Goal: Task Accomplishment & Management: Complete application form

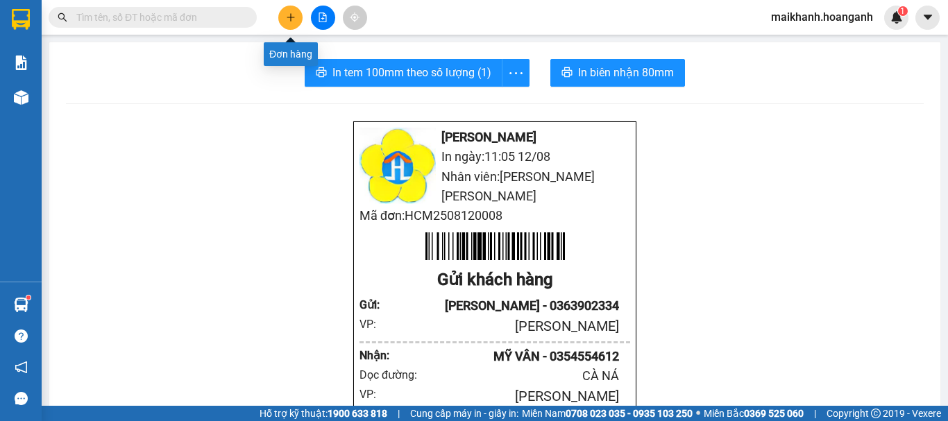
click at [291, 14] on icon "plus" at bounding box center [291, 17] width 10 height 10
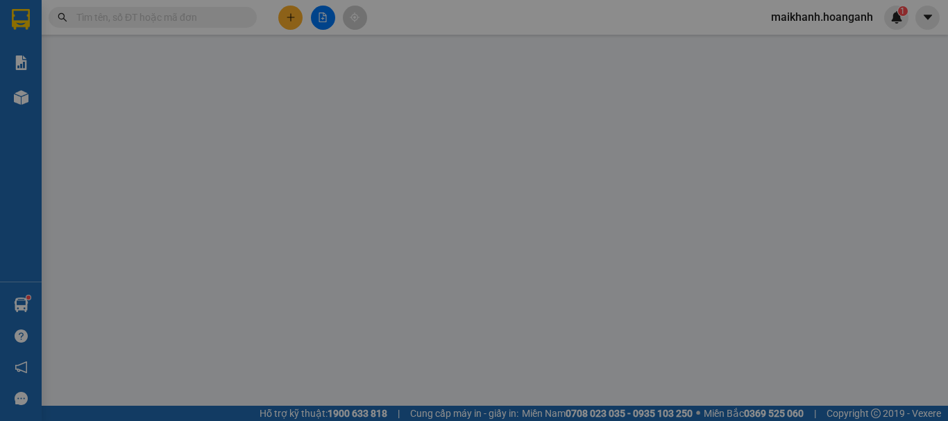
scroll to position [82, 0]
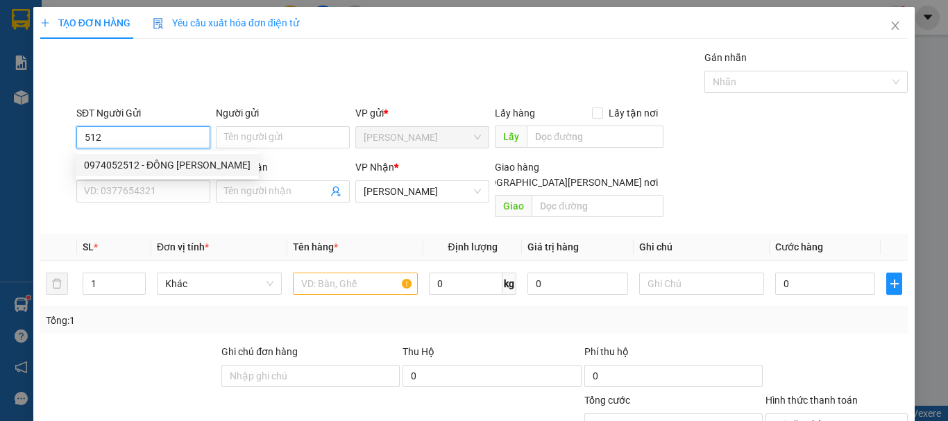
click at [153, 165] on div "0974052512 - ĐÔNG PHƯƠNG" at bounding box center [167, 164] width 166 height 15
type input "0974052512"
type input "ĐÔNG PHƯƠNG"
type input "30.000"
type input "0974052512"
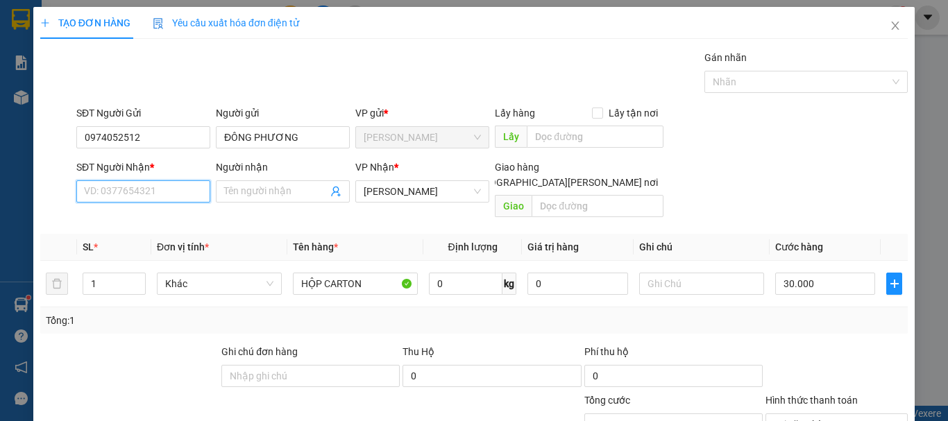
click at [147, 193] on input "SĐT Người Nhận *" at bounding box center [143, 191] width 134 height 22
click at [160, 220] on div "0908789004 - NK NỤ CƯỜI 2" at bounding box center [147, 219] width 127 height 15
type input "0908789004"
type input "NK NỤ CƯỜI 2"
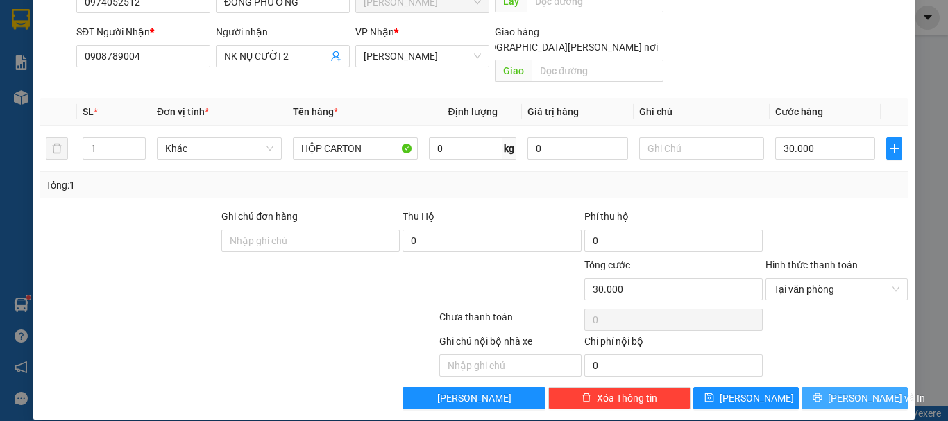
click at [835, 391] on span "Lưu và In" at bounding box center [876, 398] width 97 height 15
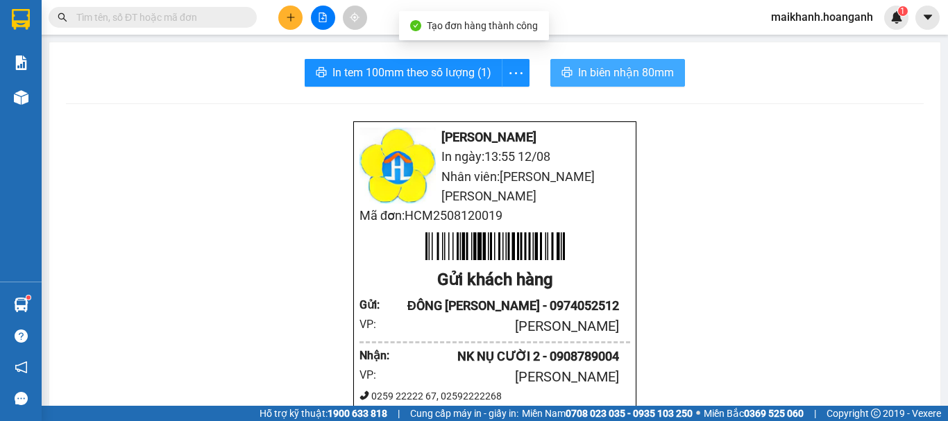
click at [597, 70] on span "In biên nhận 80mm" at bounding box center [626, 72] width 96 height 17
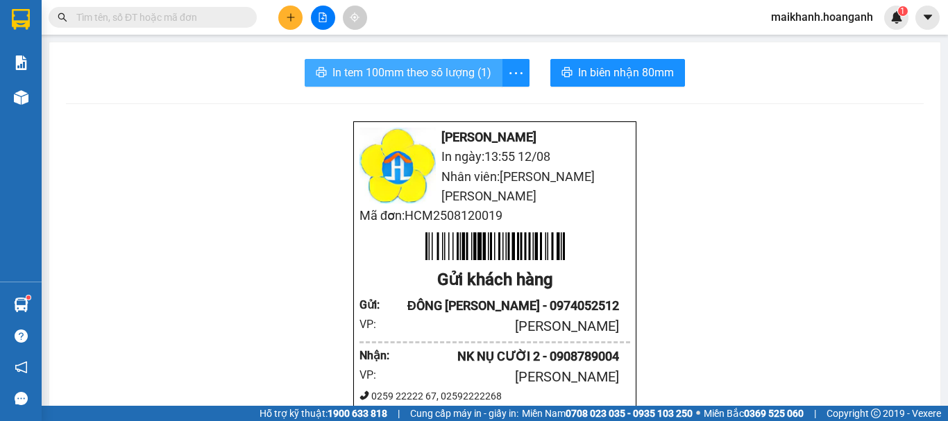
click at [465, 81] on span "In tem 100mm theo số lượng (1)" at bounding box center [411, 72] width 159 height 17
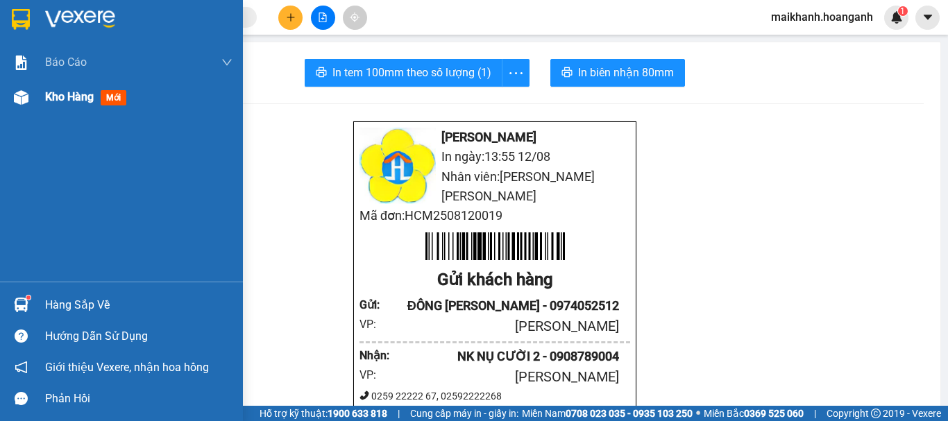
click at [147, 96] on div "Kho hàng mới" at bounding box center [138, 97] width 187 height 35
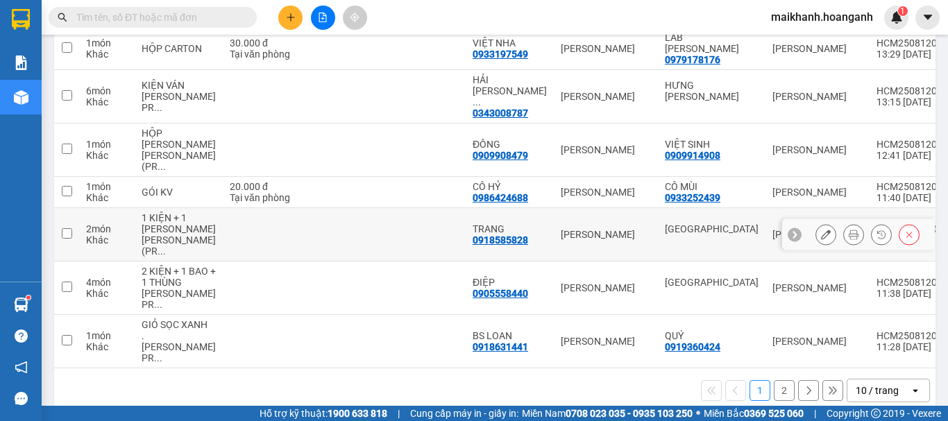
scroll to position [401, 0]
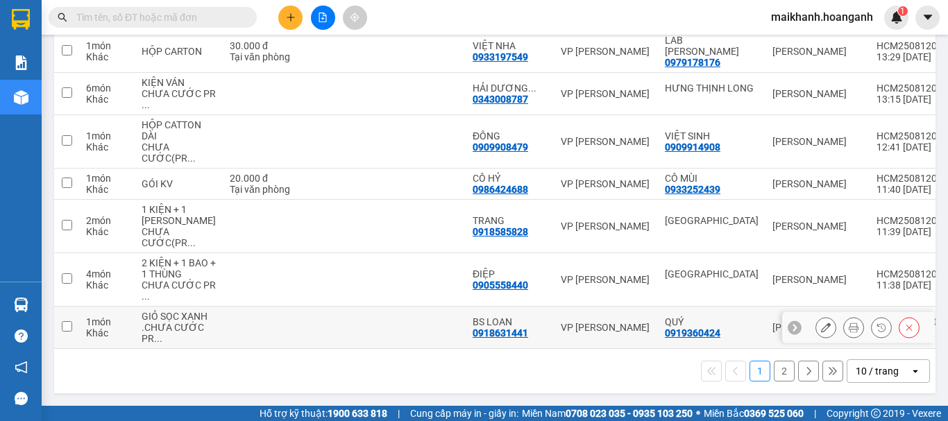
scroll to position [401, 0]
click at [777, 368] on button "2" at bounding box center [783, 371] width 21 height 21
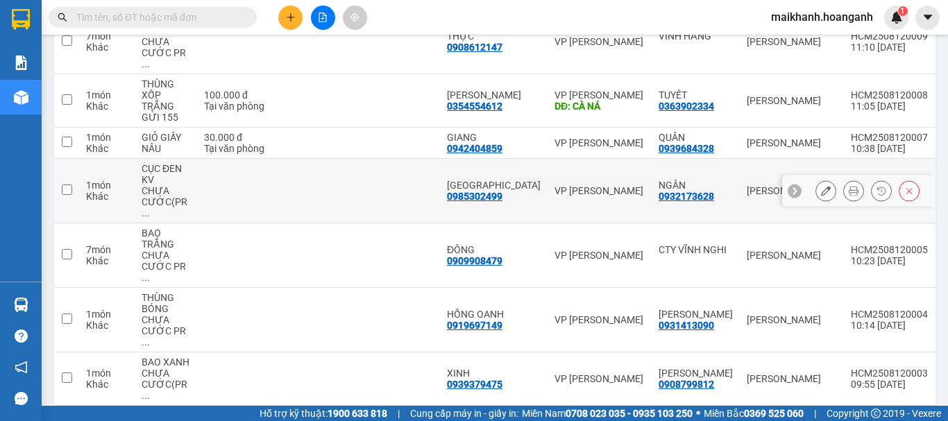
scroll to position [153, 0]
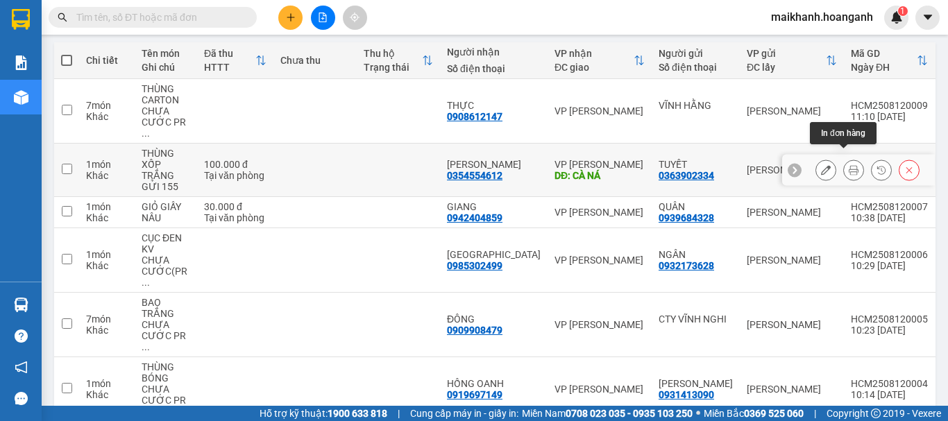
click at [848, 165] on icon at bounding box center [853, 170] width 10 height 10
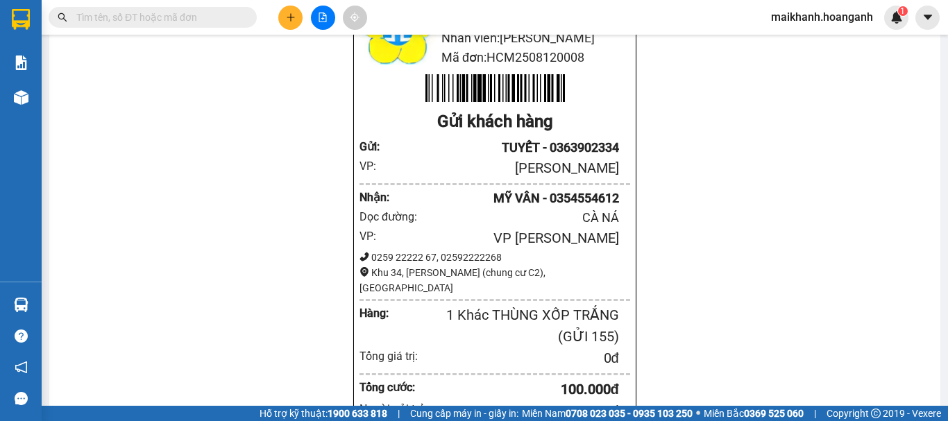
scroll to position [69, 0]
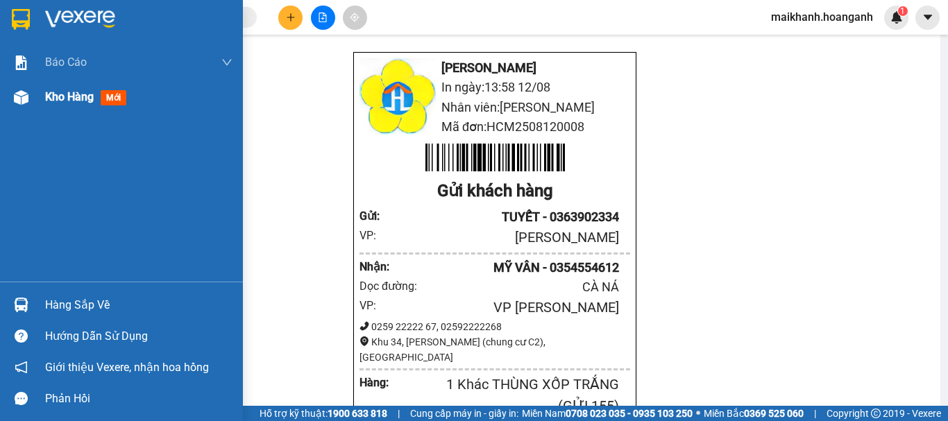
click at [123, 87] on div "Kho hàng mới" at bounding box center [138, 97] width 187 height 35
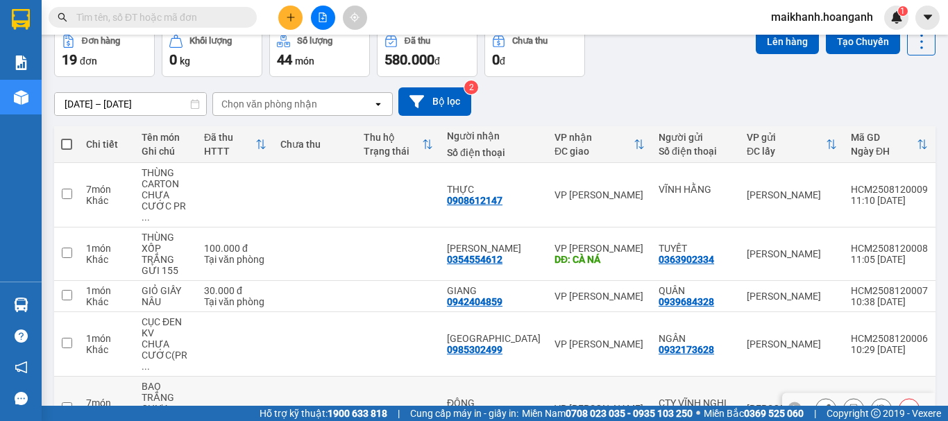
scroll to position [292, 0]
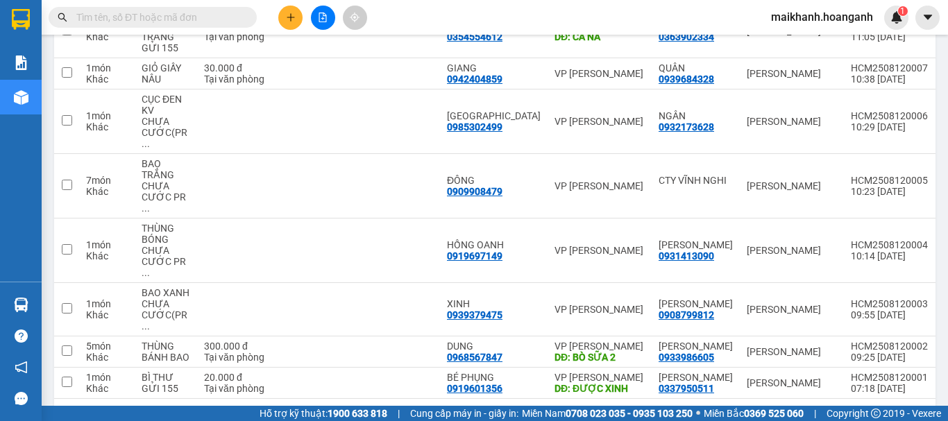
click at [749, 411] on button "1" at bounding box center [759, 421] width 21 height 21
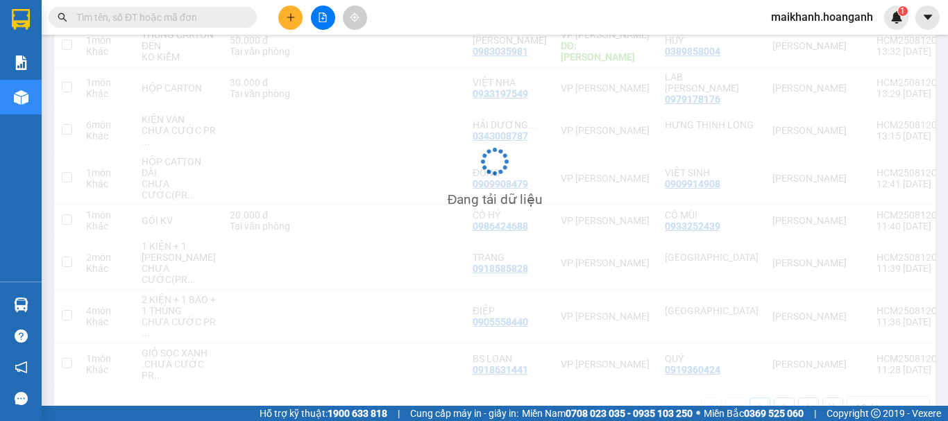
scroll to position [281, 0]
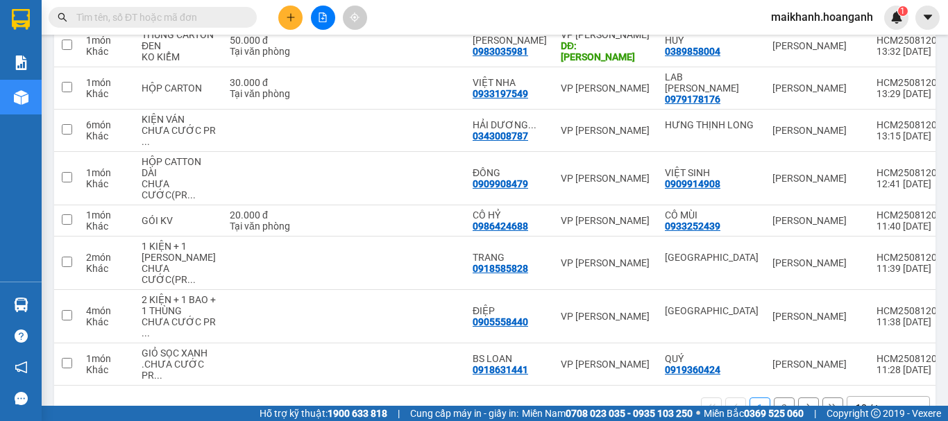
click at [325, 14] on icon "file-add" at bounding box center [323, 17] width 10 height 10
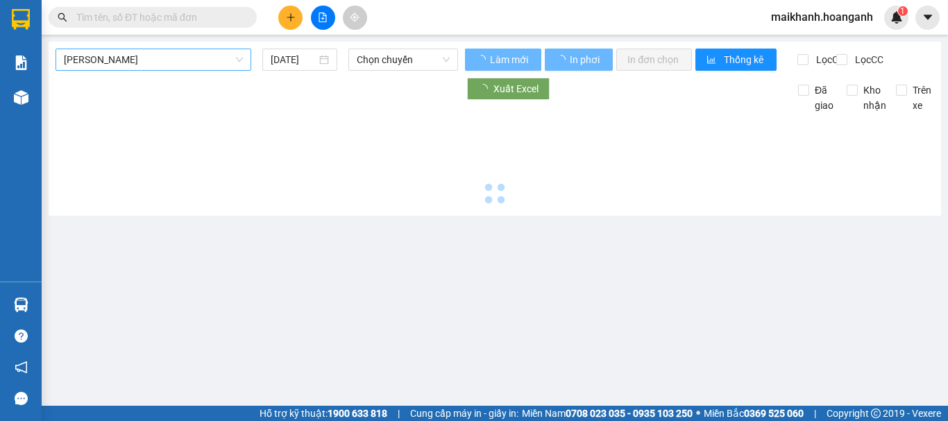
click at [148, 56] on span "[PERSON_NAME]" at bounding box center [153, 59] width 179 height 21
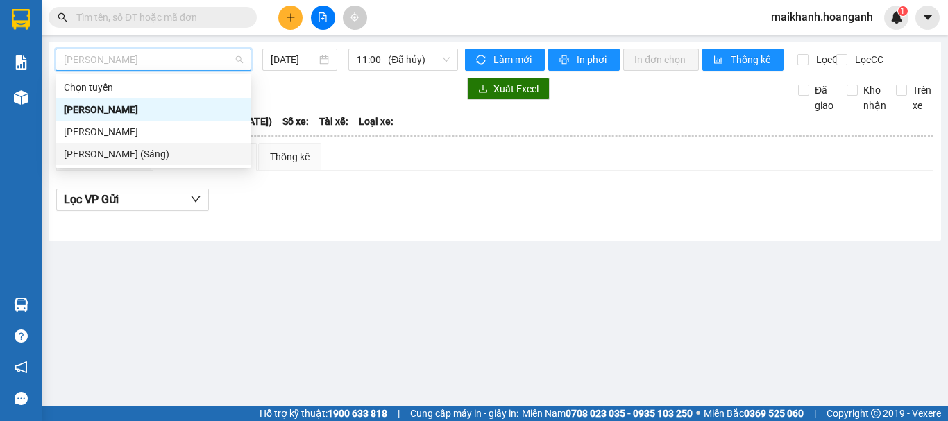
click at [151, 151] on div "[PERSON_NAME] (Sáng)" at bounding box center [153, 153] width 179 height 15
type input "[DATE]"
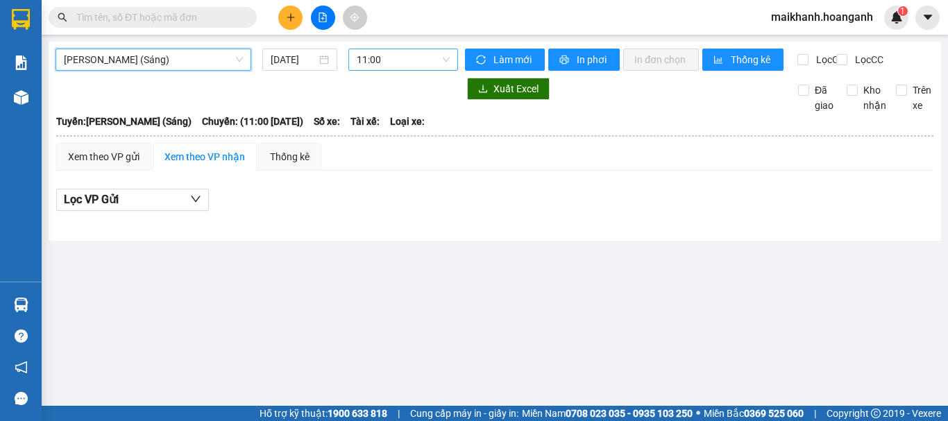
click at [411, 66] on span "11:00" at bounding box center [403, 59] width 93 height 21
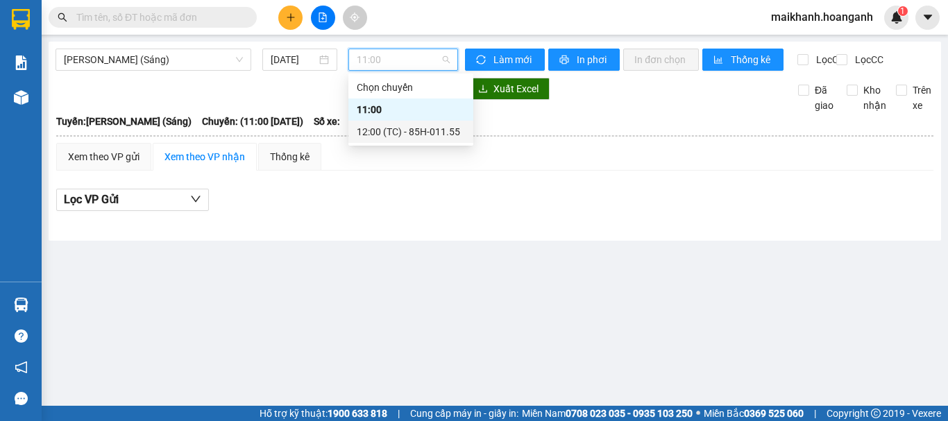
click at [405, 130] on div "12:00 (TC) - 85H-011.55" at bounding box center [411, 131] width 108 height 15
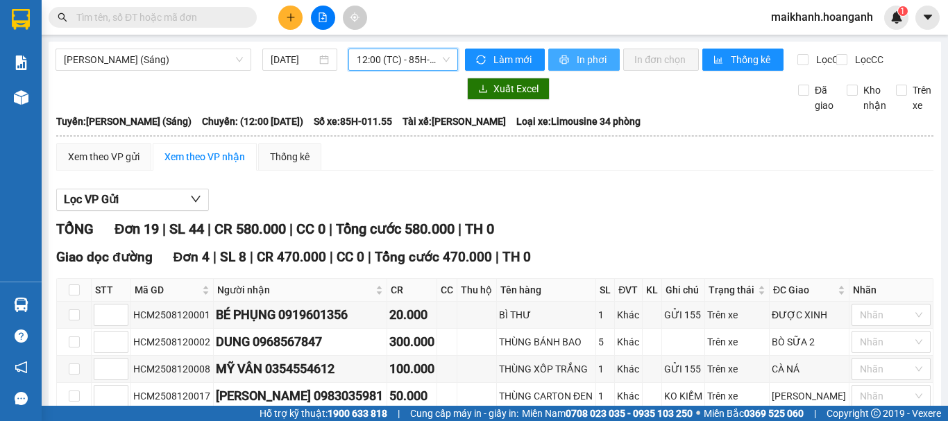
click at [582, 55] on span "In phơi" at bounding box center [592, 59] width 32 height 15
click at [793, 19] on span "maikhanh.hoanganh" at bounding box center [822, 16] width 124 height 17
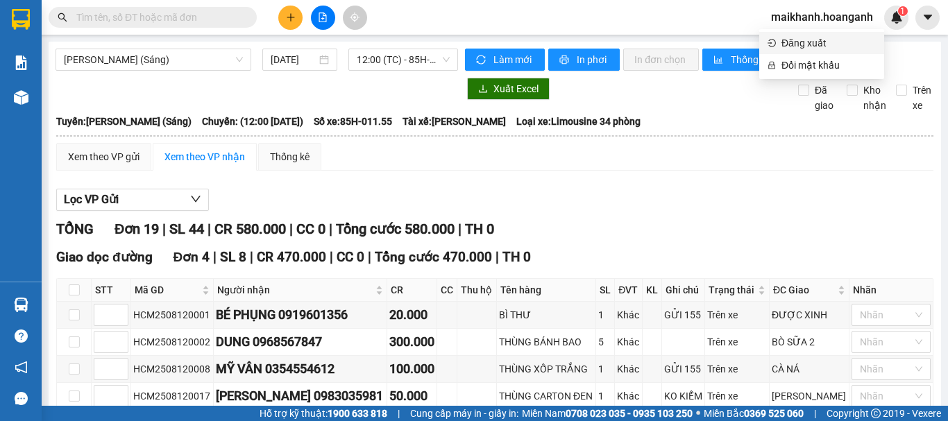
click at [803, 41] on span "Đăng xuất" at bounding box center [828, 42] width 94 height 15
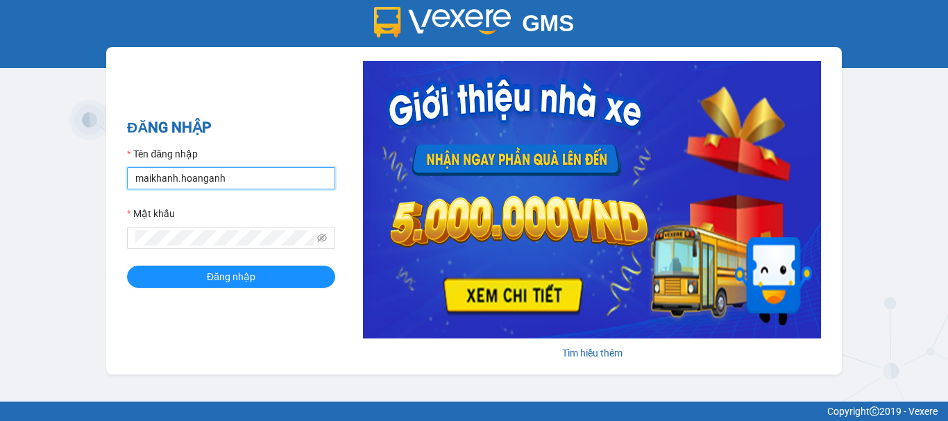
drag, startPoint x: 253, startPoint y: 176, endPoint x: 251, endPoint y: 189, distance: 13.3
click at [253, 176] on input "maikhanh.hoanganh" at bounding box center [231, 178] width 208 height 22
type input "xuanhoang.hoanganh"
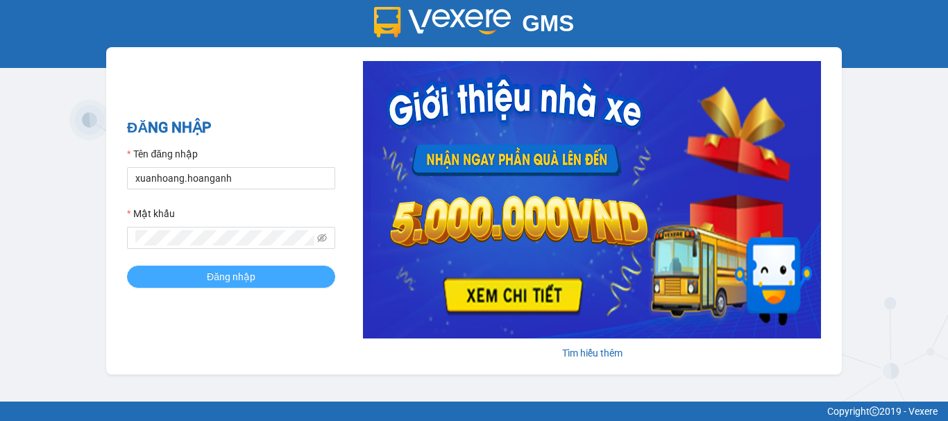
click at [264, 273] on button "Đăng nhập" at bounding box center [231, 277] width 208 height 22
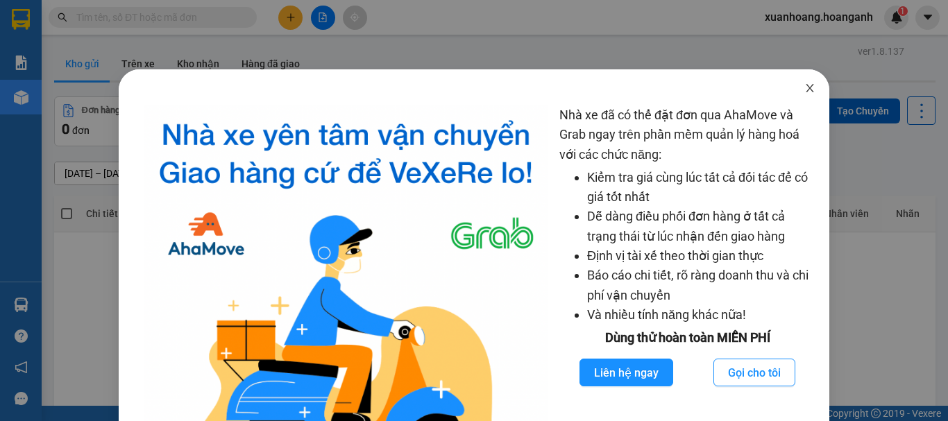
click at [796, 80] on span "Close" at bounding box center [809, 88] width 39 height 39
